Goal: Information Seeking & Learning: Find specific fact

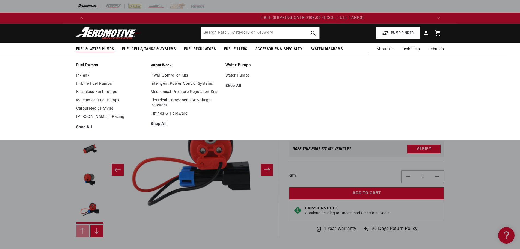
scroll to position [0, 1038]
click at [93, 107] on link "Carbureted (T-Style)" at bounding box center [110, 108] width 69 height 5
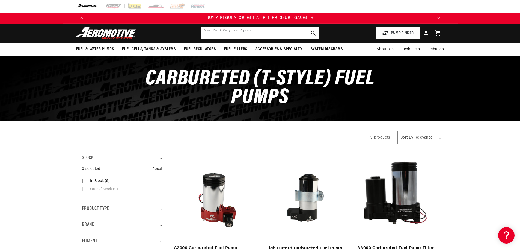
click at [226, 35] on input "text" at bounding box center [260, 33] width 118 height 12
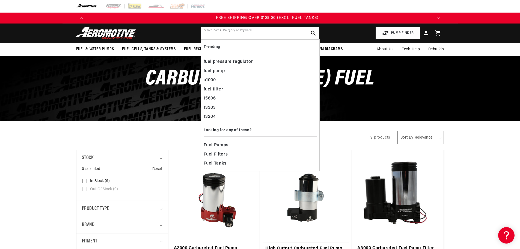
scroll to position [0, 1038]
drag, startPoint x: 232, startPoint y: 29, endPoint x: 236, endPoint y: 29, distance: 4.6
click at [233, 29] on input "text" at bounding box center [260, 33] width 118 height 12
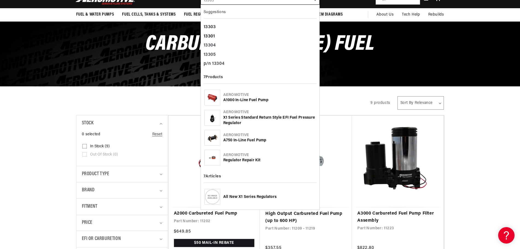
scroll to position [55, 0]
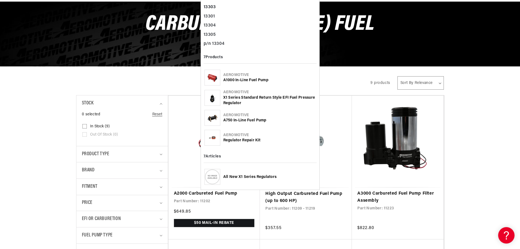
type input "13303"
click at [248, 93] on div "Aeromotive" at bounding box center [269, 92] width 93 height 5
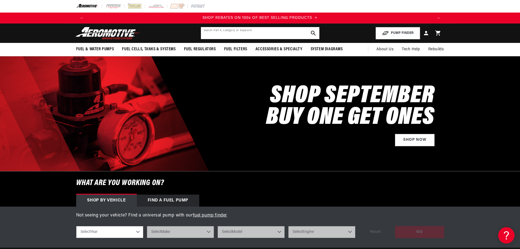
click at [214, 36] on input "text" at bounding box center [260, 33] width 118 height 12
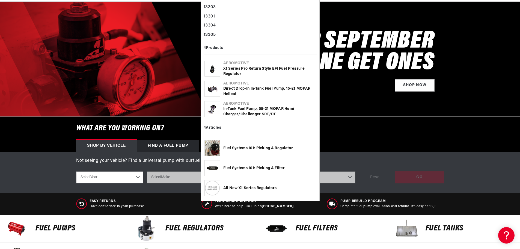
scroll to position [0, 1038]
type input "13305"
click at [247, 69] on div "X1 Series Pro Return Style EFI Fuel Pressure Regulator" at bounding box center [269, 71] width 93 height 11
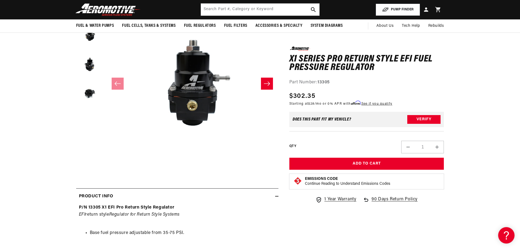
scroll to position [82, 0]
